Goal: Information Seeking & Learning: Find specific fact

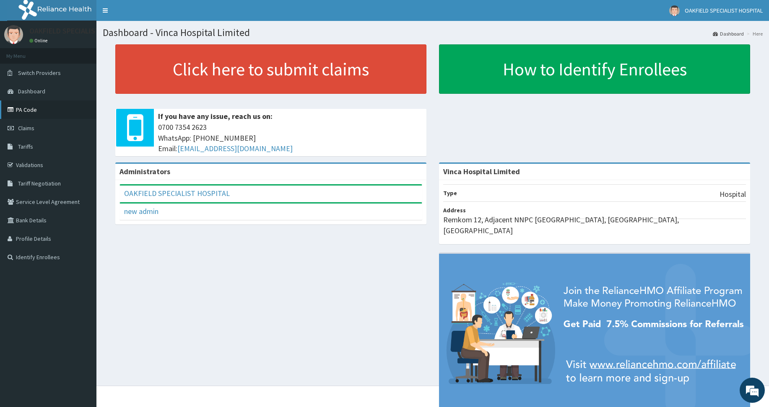
click at [28, 106] on link "PA Code" at bounding box center [48, 110] width 96 height 18
click at [24, 145] on span "Tariffs" at bounding box center [25, 147] width 15 height 8
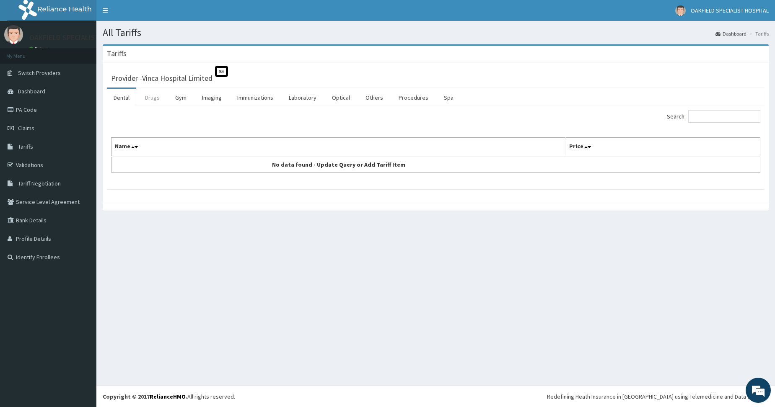
click at [158, 102] on link "Drugs" at bounding box center [152, 98] width 28 height 18
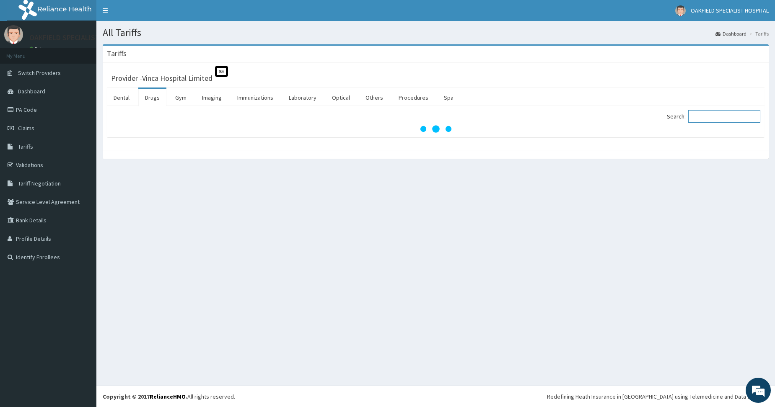
click at [701, 119] on input "Search:" at bounding box center [724, 116] width 72 height 13
paste input "[MEDICAL_DATA]"
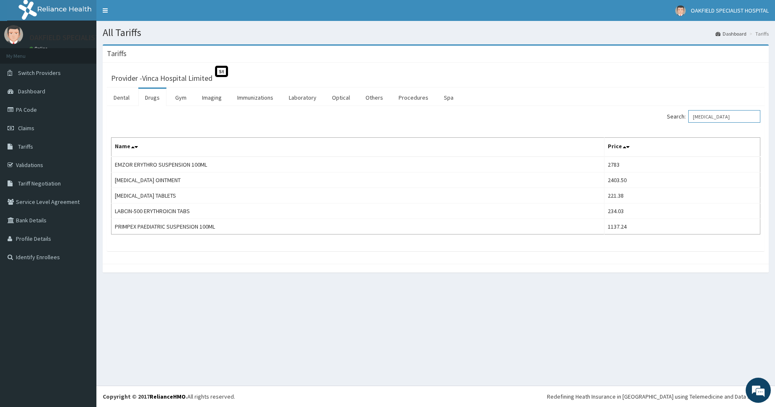
type input "[MEDICAL_DATA]"
